Goal: Information Seeking & Learning: Learn about a topic

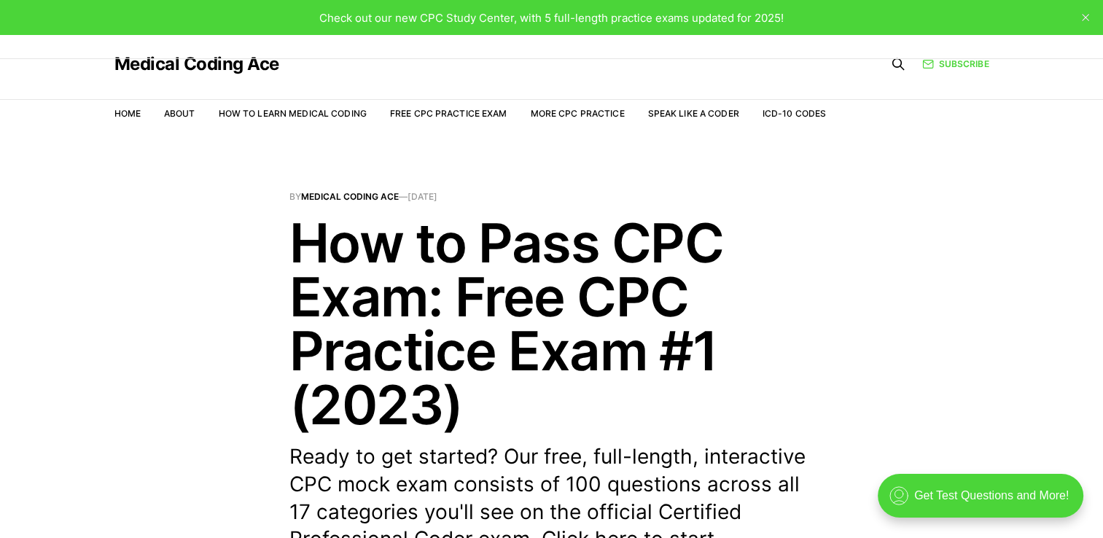
scroll to position [470, 0]
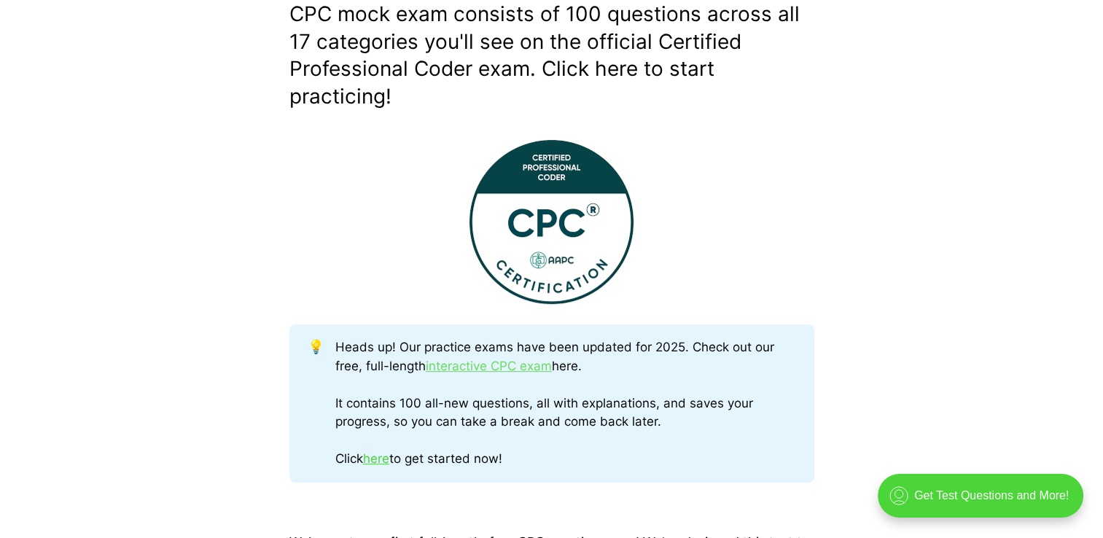
click at [526, 363] on link "interactive CPC exam" at bounding box center [489, 366] width 126 height 15
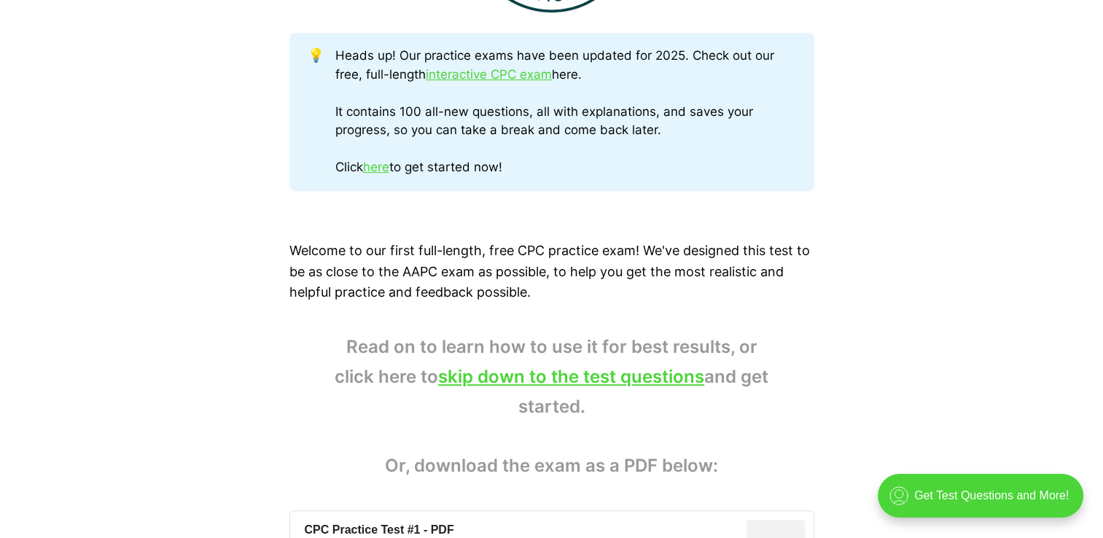
scroll to position [791, 0]
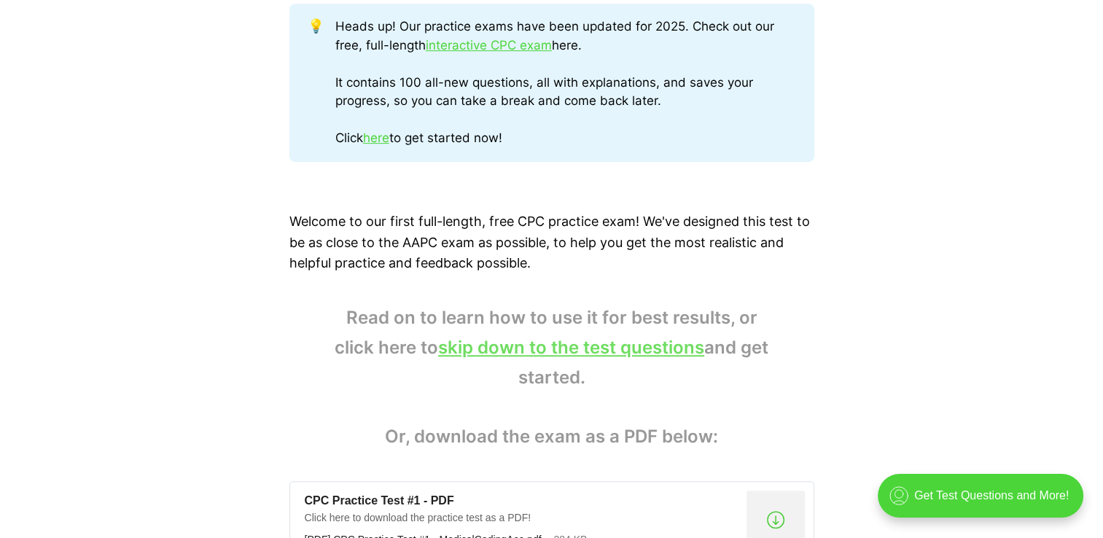
click at [480, 351] on link "skip down to the test questions" at bounding box center [571, 347] width 266 height 21
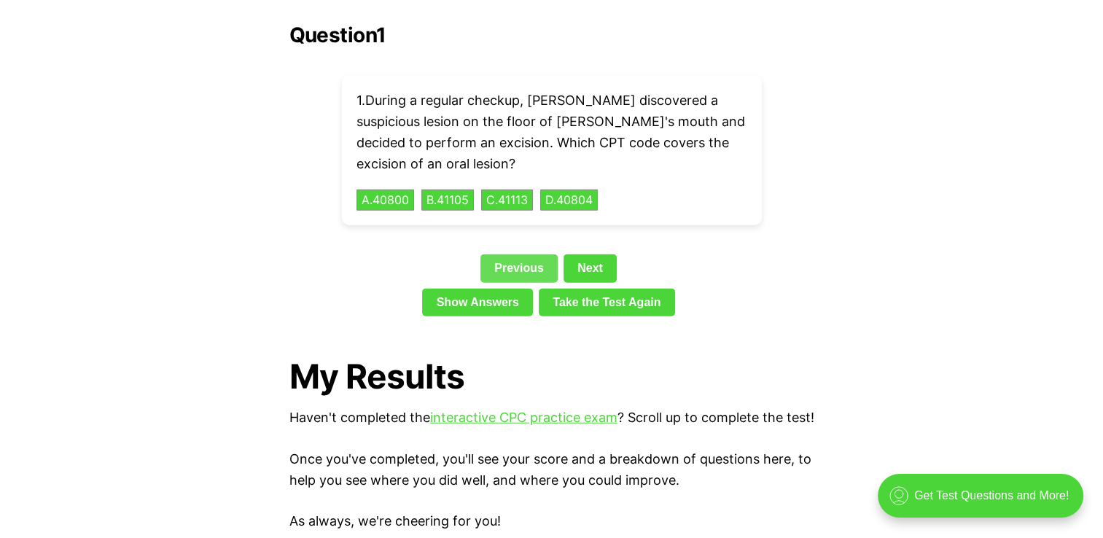
click at [515, 254] on link "Previous" at bounding box center [518, 268] width 77 height 28
click at [516, 254] on link "Previous" at bounding box center [518, 268] width 77 height 28
click at [520, 410] on link "interactive CPC practice exam" at bounding box center [523, 417] width 187 height 15
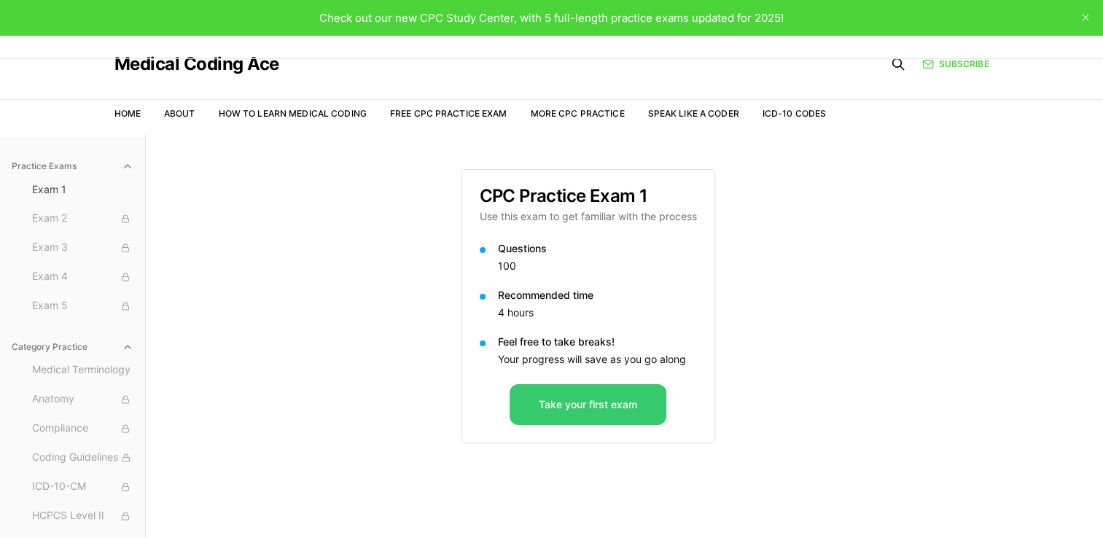
click at [591, 407] on button "Take your first exam" at bounding box center [588, 404] width 157 height 41
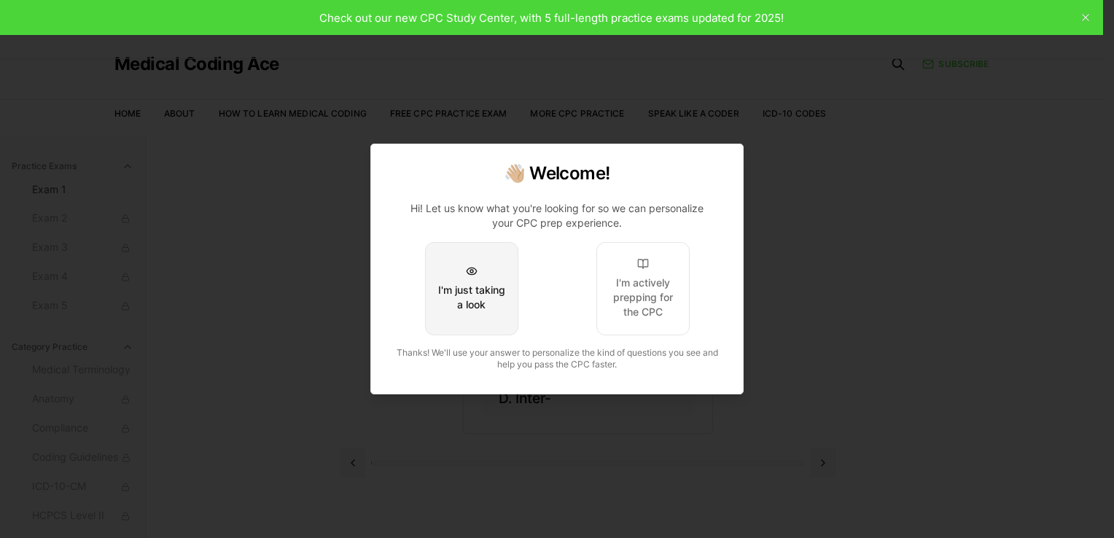
click at [507, 251] on button "I'm just taking a look" at bounding box center [471, 288] width 93 height 93
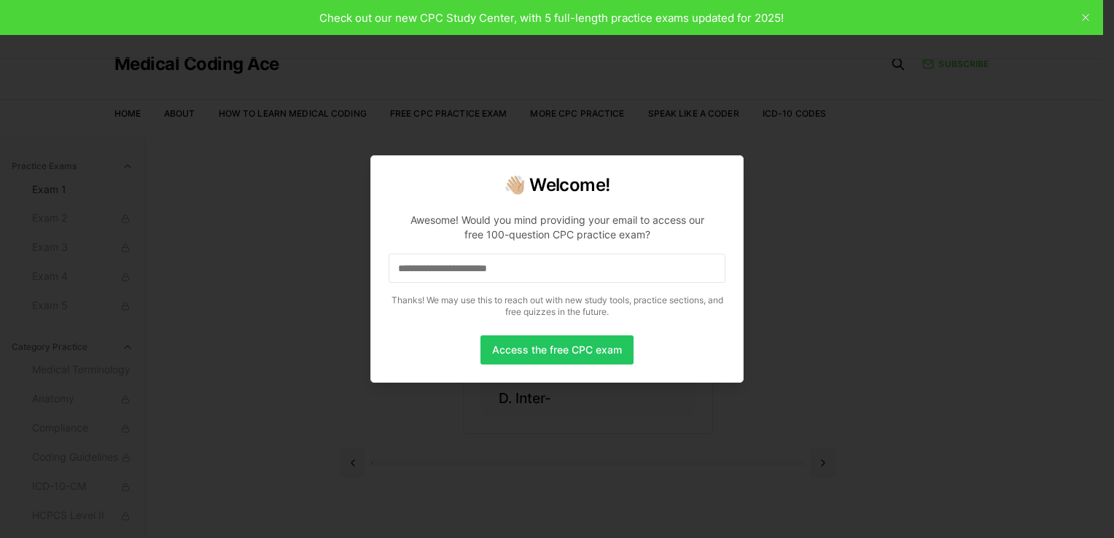
click at [516, 264] on input at bounding box center [557, 268] width 337 height 29
click at [522, 348] on button "Access the free CPC exam" at bounding box center [556, 349] width 153 height 29
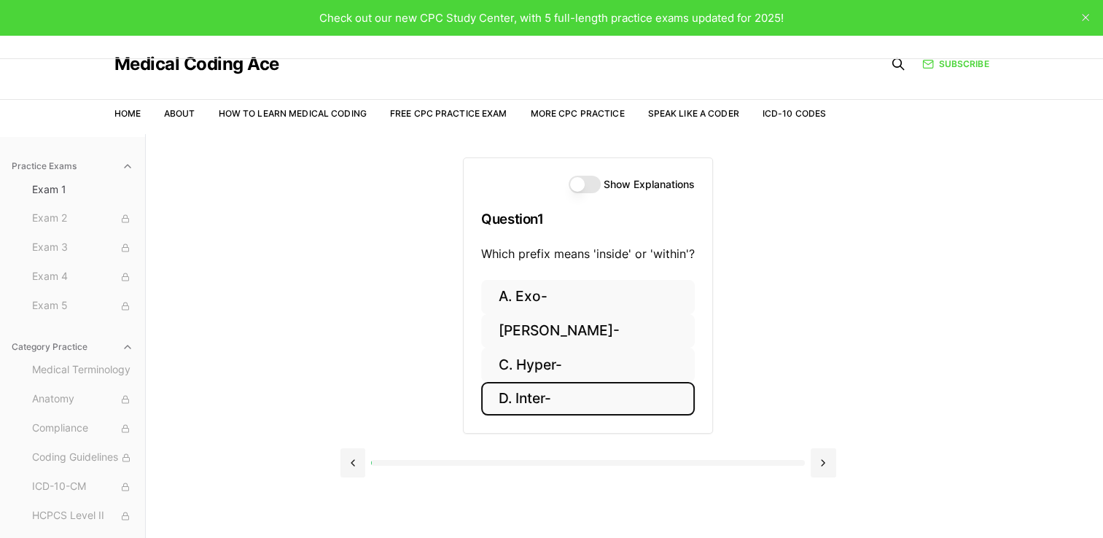
click at [522, 397] on button "D. Inter-" at bounding box center [588, 399] width 214 height 34
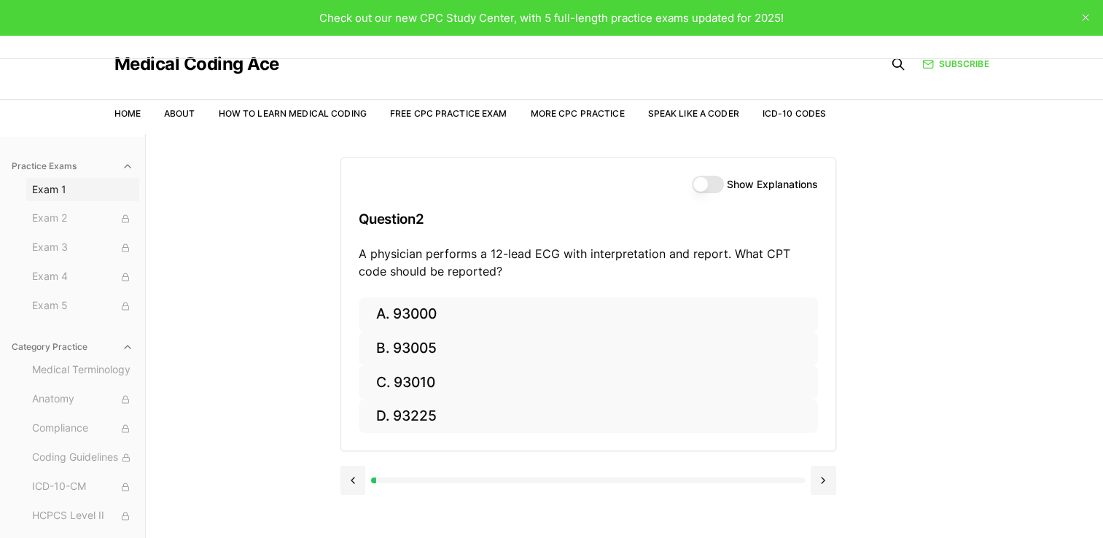
click at [45, 200] on button "Exam 1" at bounding box center [82, 189] width 113 height 23
click at [343, 513] on div "Show Explanations Question 2 A physician performs a 12-lead ECG with interpreta…" at bounding box center [624, 403] width 569 height 538
click at [356, 492] on button at bounding box center [353, 480] width 26 height 29
